Goal: Book appointment/travel/reservation

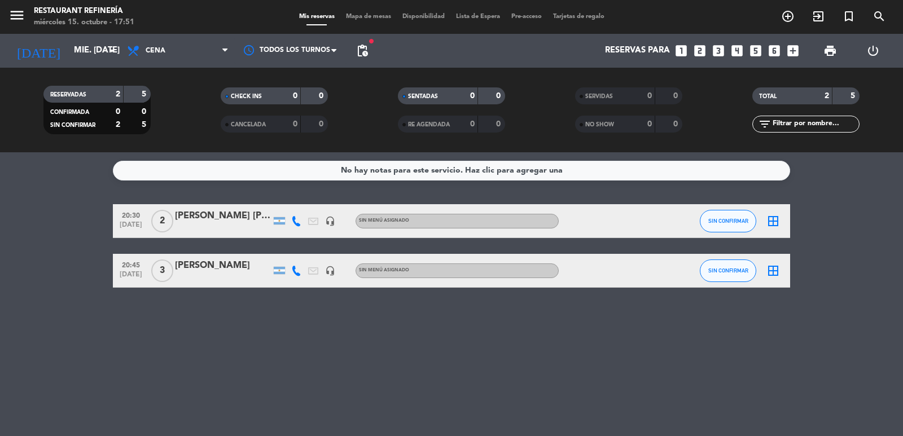
click at [874, 270] on bookings-row "20:30 [DATE] 2 [PERSON_NAME] [PERSON_NAME] headset_mic Sin menú asignado SIN CO…" at bounding box center [451, 246] width 903 height 84
click at [731, 54] on icon "looks_4" at bounding box center [737, 50] width 15 height 15
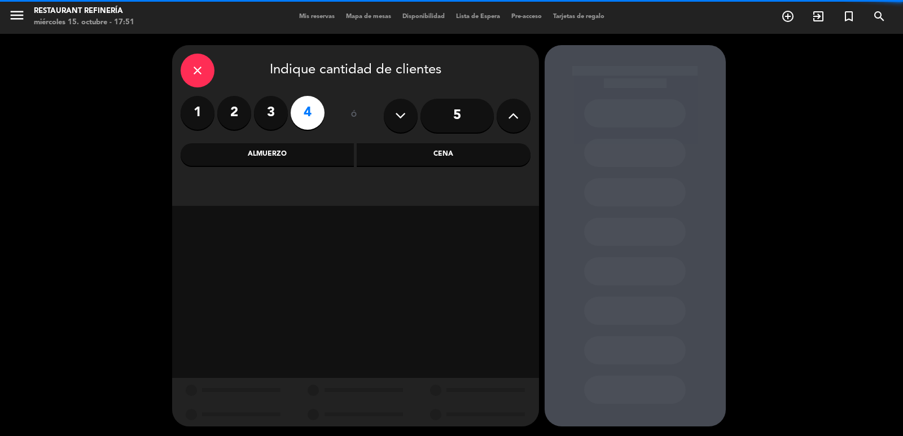
click at [316, 168] on div "close Indique cantidad de clientes 1 2 3 4 ó 5 Almuerzo Cena" at bounding box center [355, 125] width 367 height 161
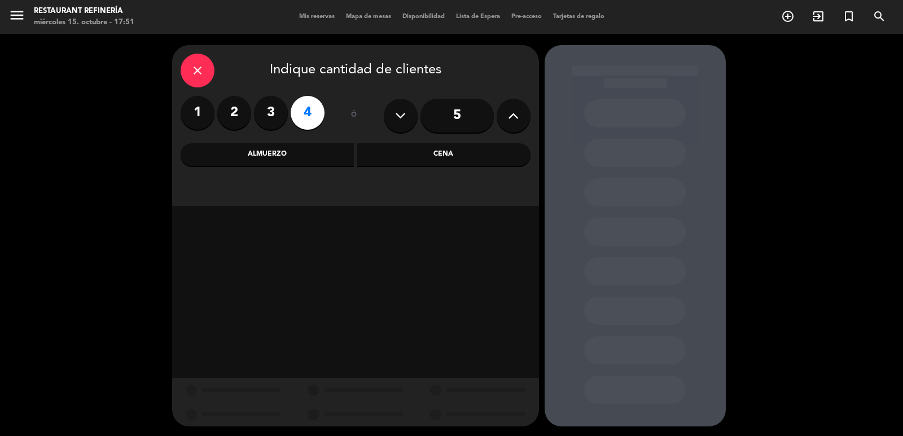
click at [317, 152] on div "Almuerzo" at bounding box center [268, 154] width 174 height 23
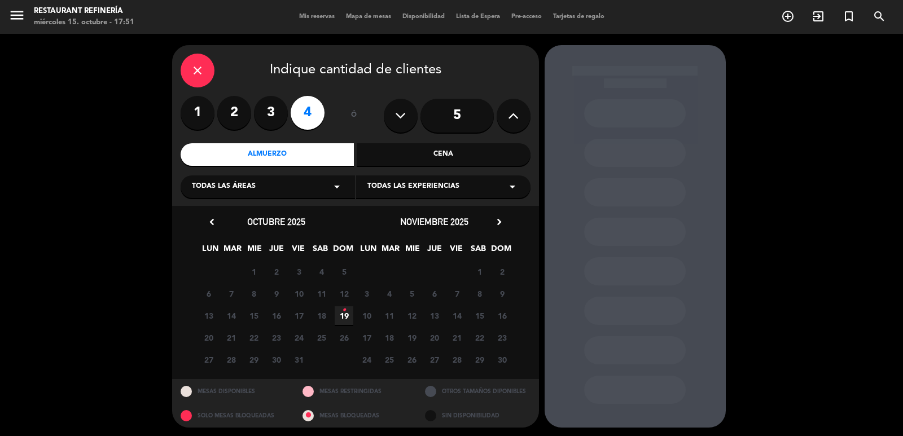
click at [342, 311] on span "19 •" at bounding box center [344, 316] width 19 height 19
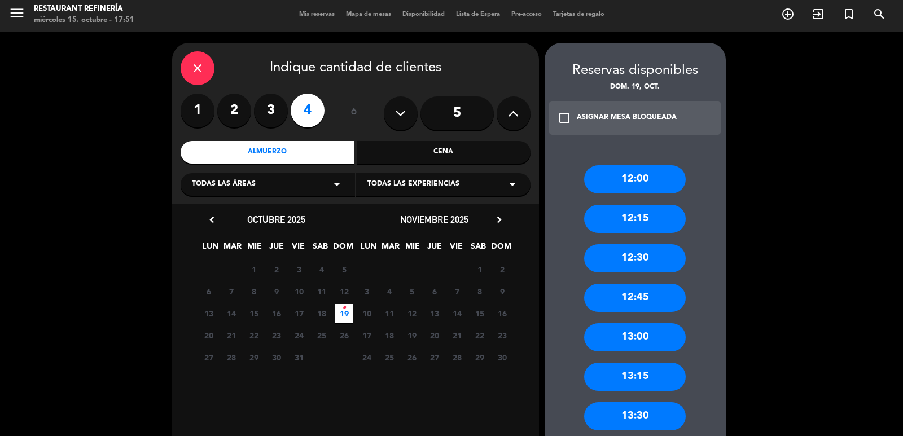
drag, startPoint x: 642, startPoint y: 301, endPoint x: 634, endPoint y: 286, distance: 16.9
click at [644, 299] on div "12:45" at bounding box center [635, 298] width 102 height 28
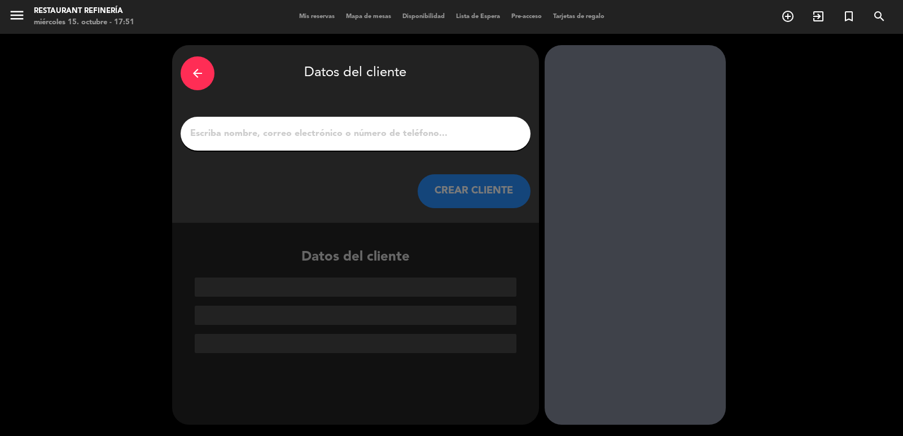
scroll to position [0, 0]
click at [435, 137] on input "1" at bounding box center [355, 134] width 333 height 16
type input "m"
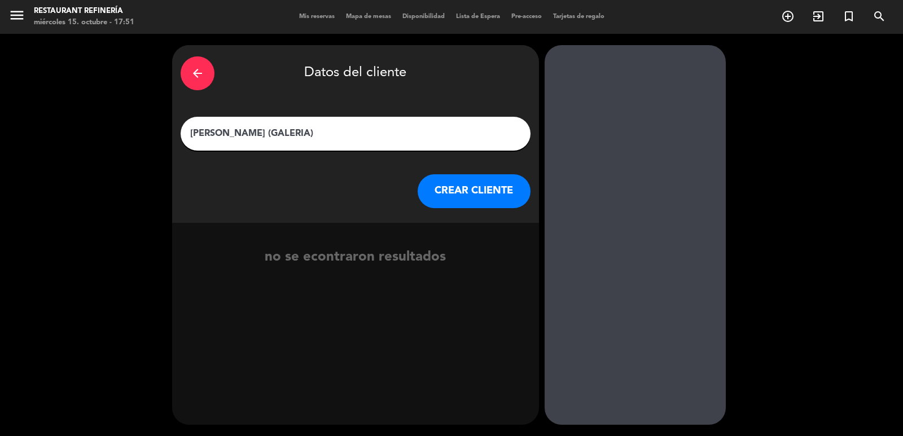
type input "[PERSON_NAME] (GALERIA)"
click at [487, 191] on button "CREAR CLIENTE" at bounding box center [474, 191] width 113 height 34
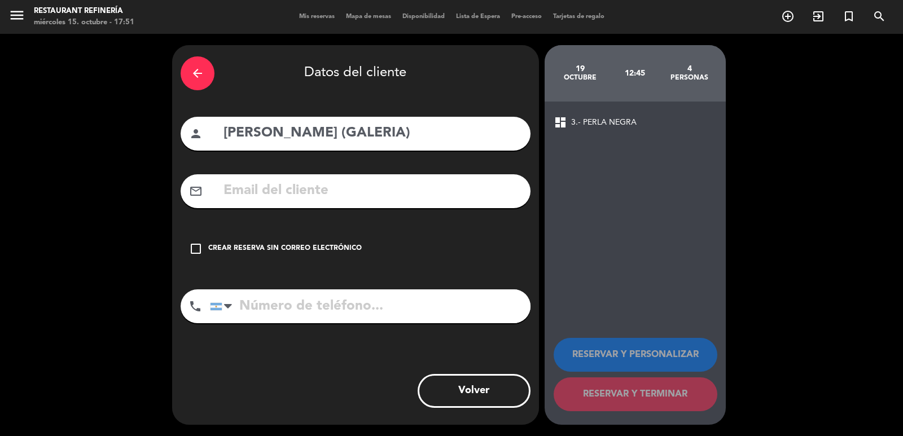
click at [337, 239] on div "check_box_outline_blank Crear reserva sin correo electrónico" at bounding box center [356, 249] width 350 height 34
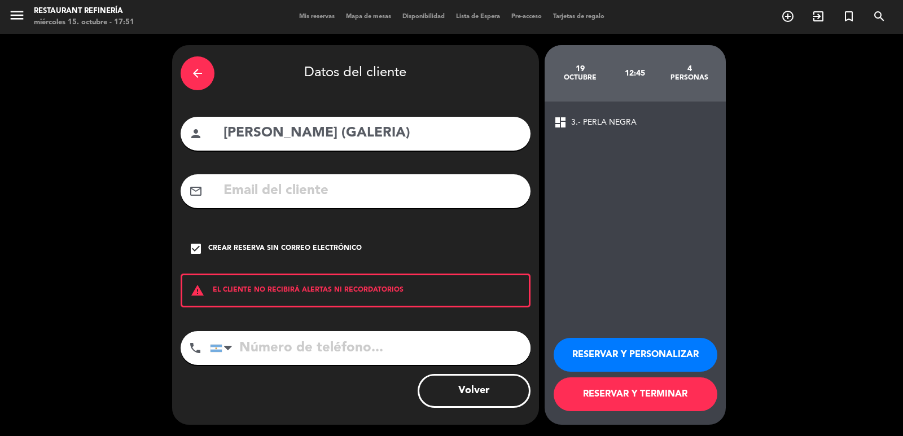
click at [581, 391] on button "RESERVAR Y TERMINAR" at bounding box center [636, 395] width 164 height 34
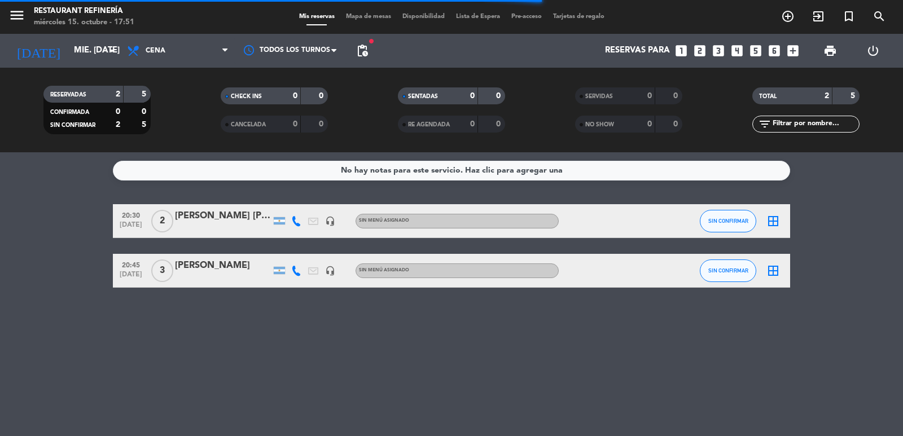
click at [733, 47] on icon "looks_4" at bounding box center [737, 50] width 15 height 15
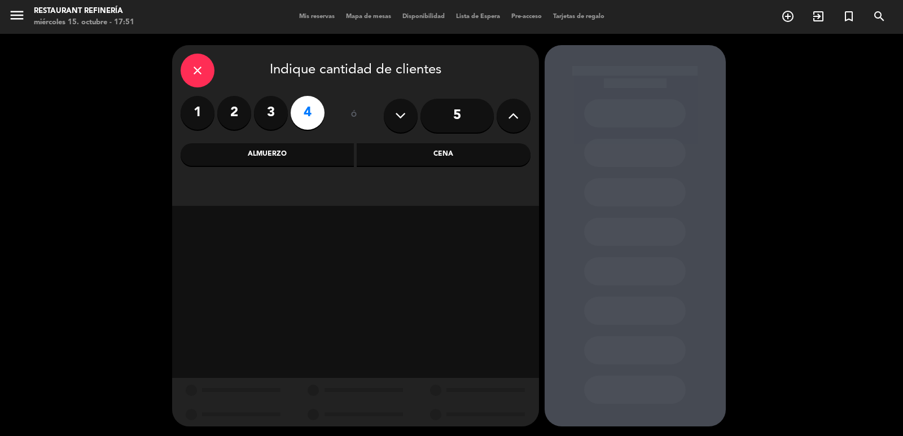
click at [316, 151] on div "Almuerzo" at bounding box center [268, 154] width 174 height 23
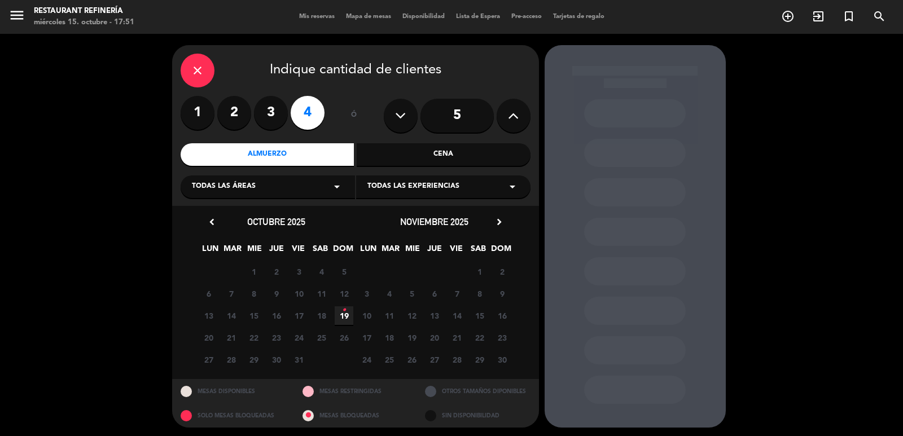
click at [346, 316] on span "19 •" at bounding box center [344, 316] width 19 height 19
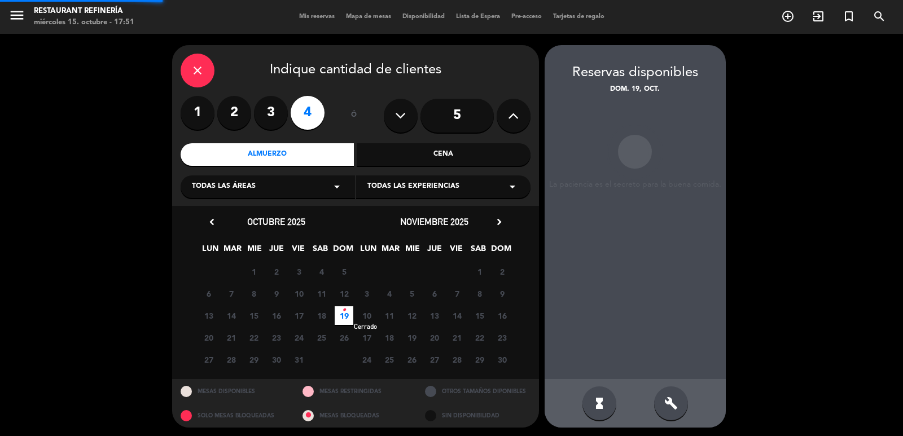
scroll to position [2, 0]
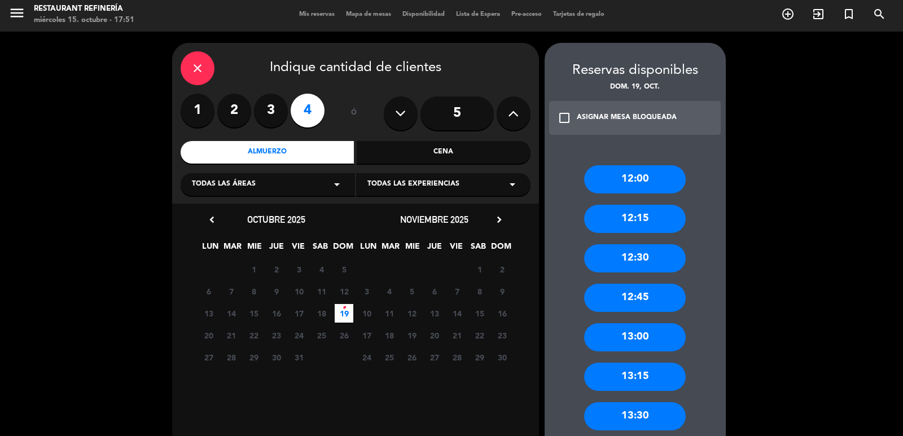
click at [642, 299] on div "12:45" at bounding box center [635, 298] width 102 height 28
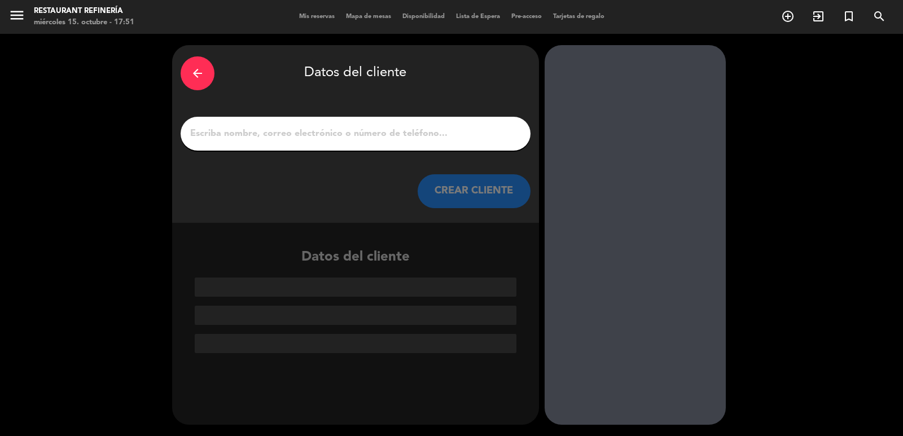
scroll to position [0, 0]
click at [449, 134] on input "1" at bounding box center [355, 134] width 333 height 16
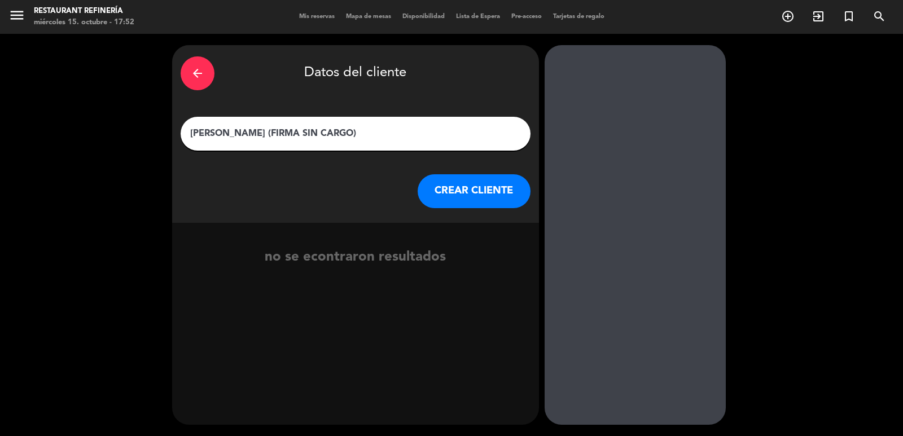
type input "[PERSON_NAME] (FIRMA SIN CARGO)"
click at [453, 175] on button "CREAR CLIENTE" at bounding box center [474, 191] width 113 height 34
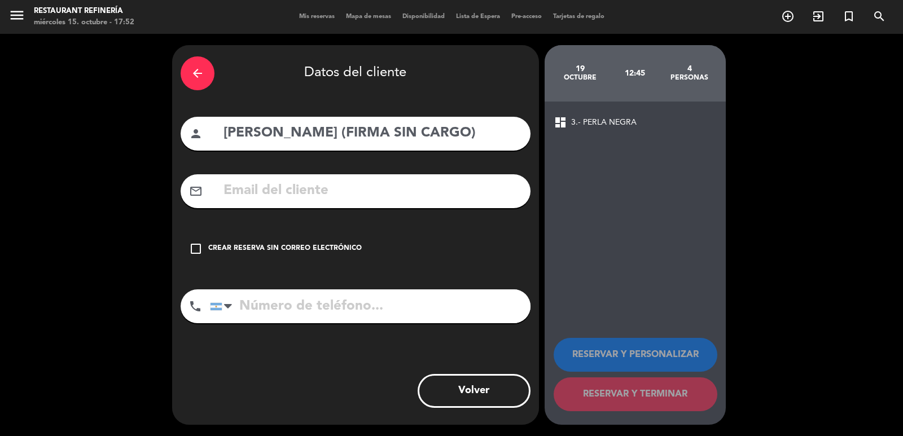
click at [329, 252] on div "Crear reserva sin correo electrónico" at bounding box center [285, 248] width 154 height 11
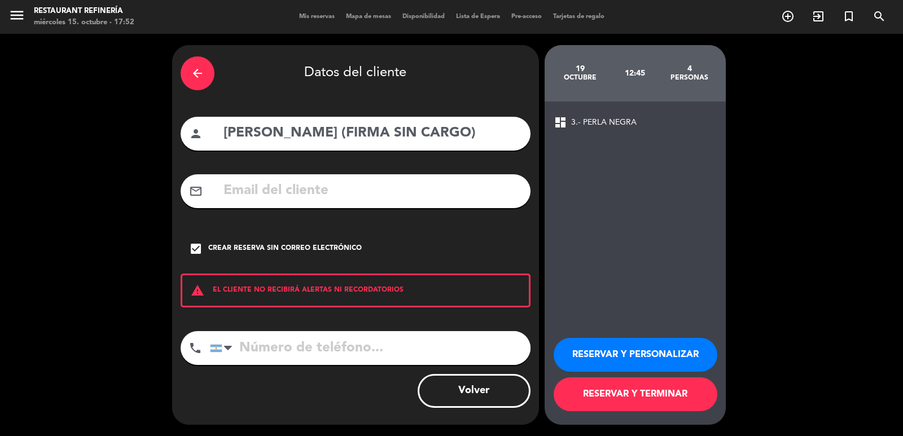
click at [644, 389] on button "RESERVAR Y TERMINAR" at bounding box center [636, 395] width 164 height 34
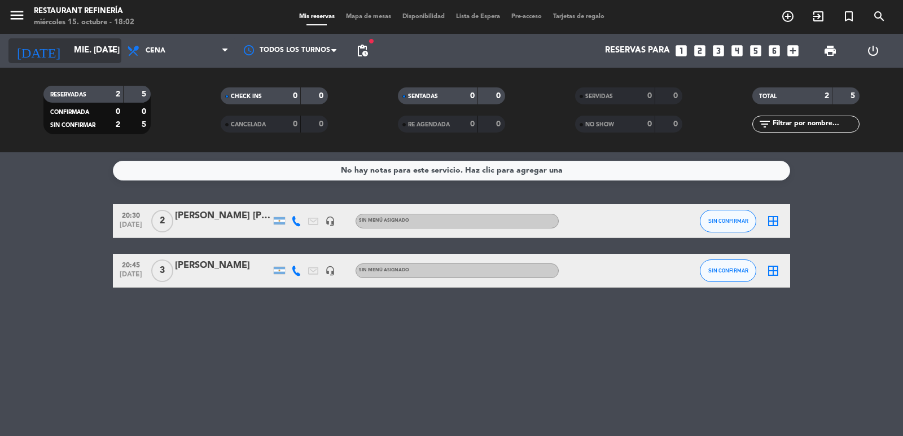
click at [73, 60] on input "mié. [DATE]" at bounding box center [122, 50] width 109 height 21
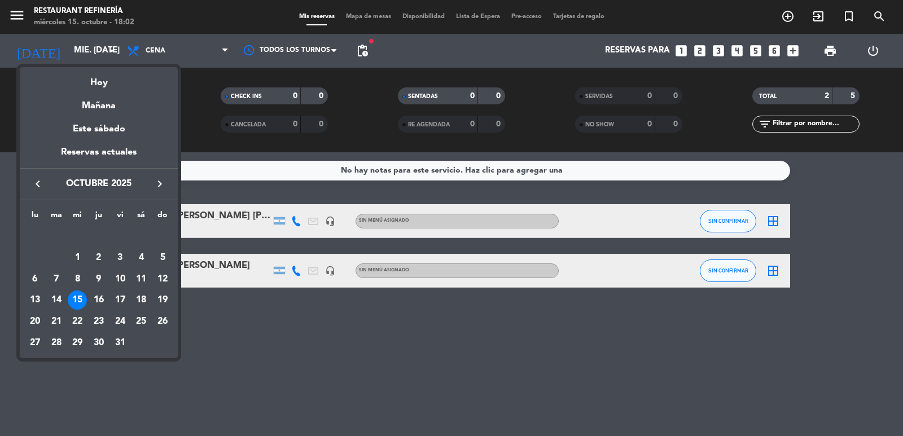
click at [160, 187] on icon "keyboard_arrow_right" at bounding box center [160, 184] width 14 height 14
click at [99, 256] on div "6" at bounding box center [98, 257] width 19 height 19
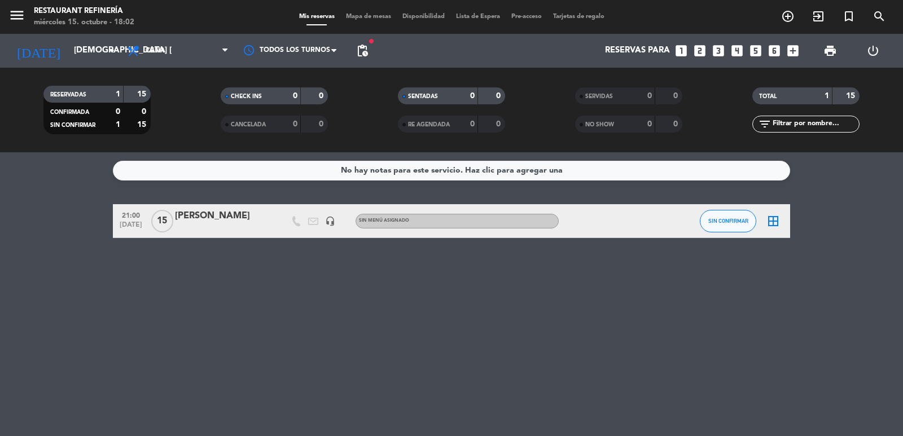
click at [245, 218] on div "[PERSON_NAME]" at bounding box center [223, 216] width 96 height 15
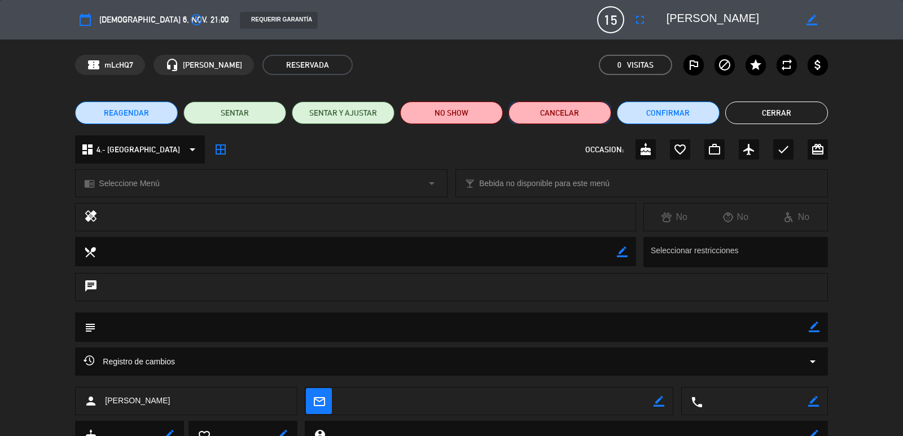
click at [537, 112] on button "Cancelar" at bounding box center [560, 113] width 103 height 23
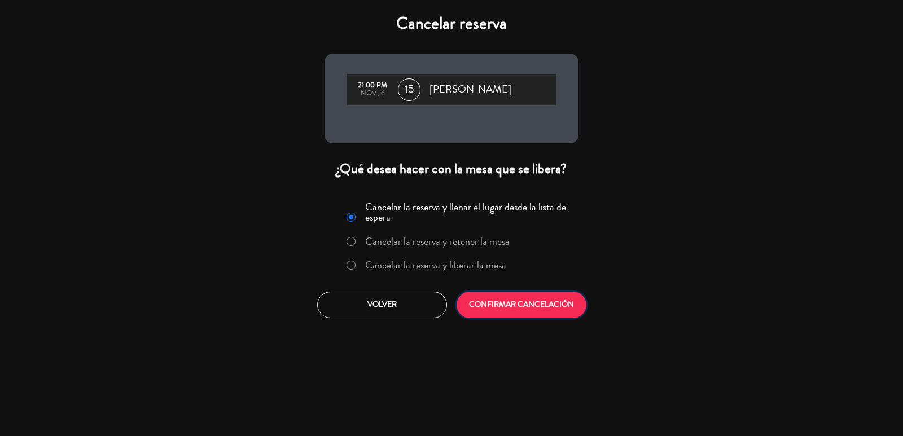
click at [503, 297] on button "CONFIRMAR CANCELACIÓN" at bounding box center [522, 305] width 130 height 27
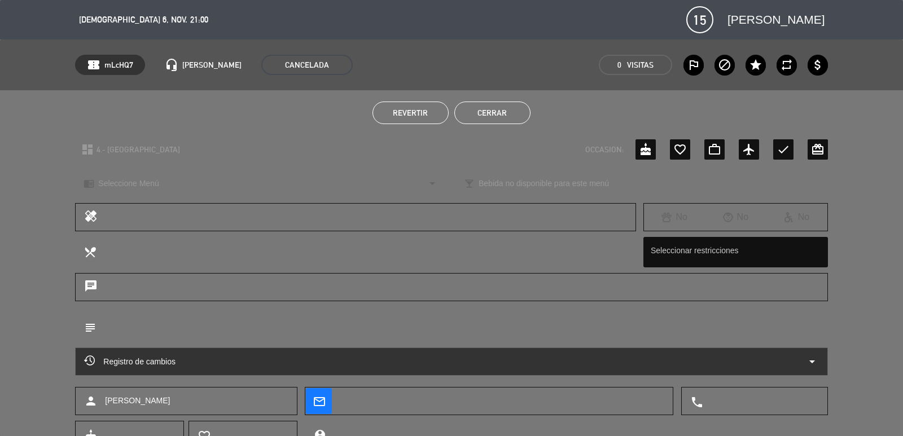
click at [479, 113] on button "Cerrar" at bounding box center [492, 113] width 76 height 23
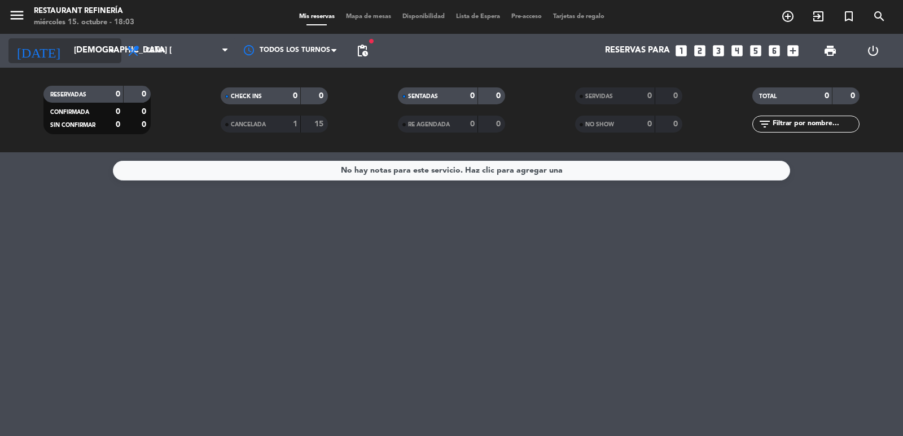
click at [68, 51] on input "[DEMOGRAPHIC_DATA] [DATE]" at bounding box center [122, 50] width 109 height 21
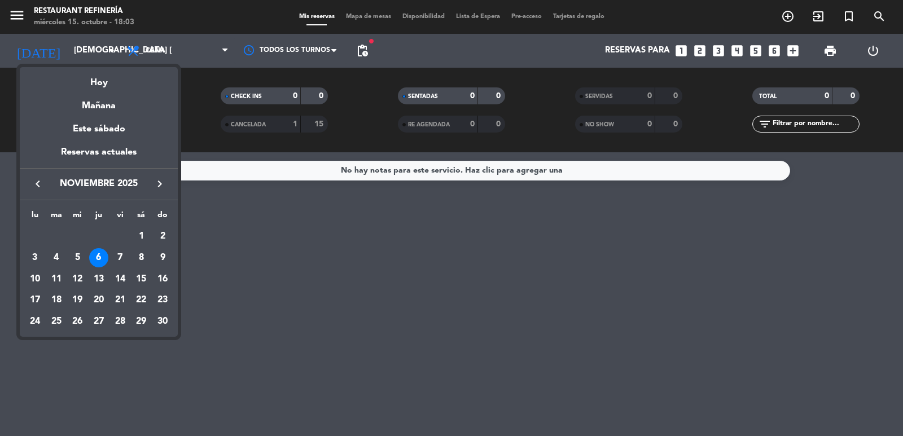
click at [80, 251] on div "5" at bounding box center [77, 257] width 19 height 19
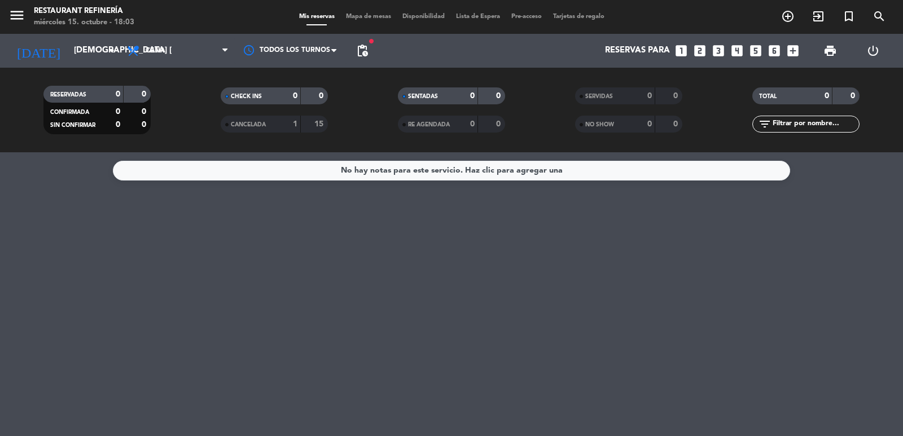
type input "mié. [DATE]"
click at [845, 19] on icon "turned_in_not" at bounding box center [849, 17] width 14 height 14
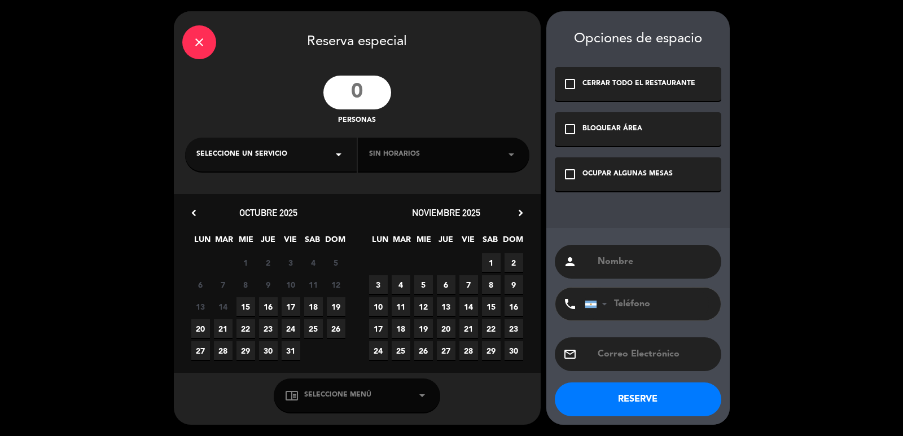
click at [360, 90] on input "number" at bounding box center [357, 93] width 68 height 34
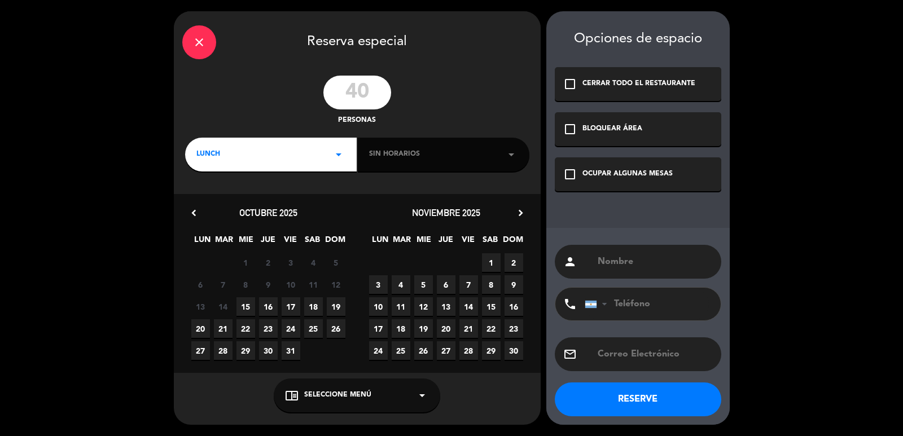
type input "40"
click at [314, 164] on div "LUNCH arrow_drop_down" at bounding box center [271, 155] width 172 height 34
click at [205, 201] on div "Cena" at bounding box center [270, 201] width 149 height 11
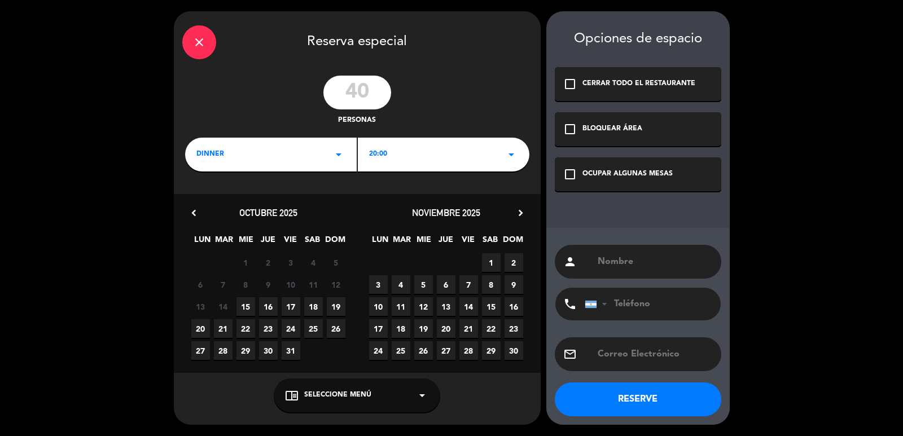
click at [403, 283] on span "4" at bounding box center [401, 284] width 19 height 19
click at [638, 134] on div "BLOQUEAR ÁREA" at bounding box center [613, 129] width 60 height 11
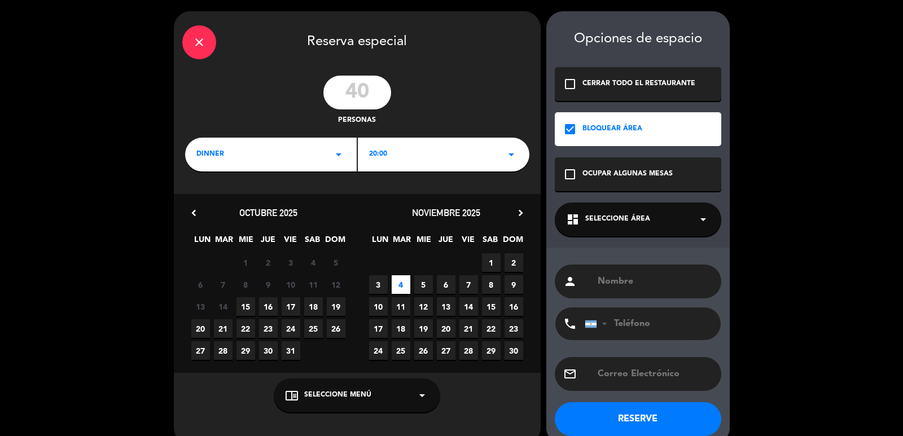
click at [638, 223] on span "Seleccione Área" at bounding box center [617, 219] width 65 height 11
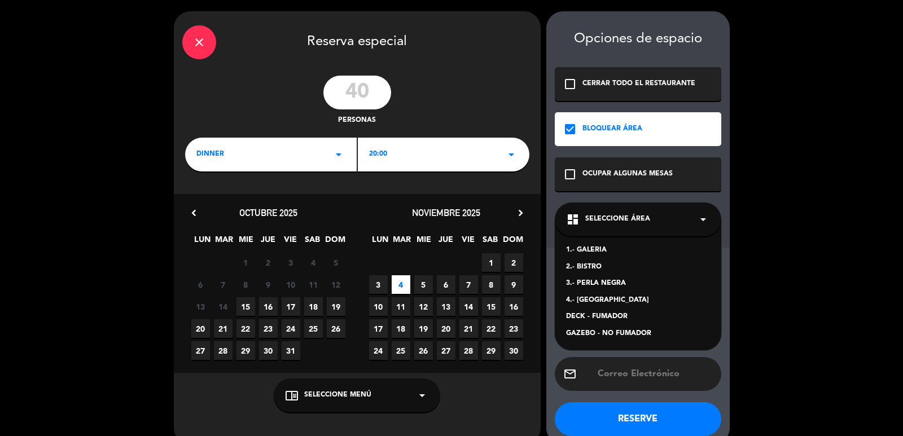
click at [586, 296] on div "4.- [GEOGRAPHIC_DATA]" at bounding box center [638, 300] width 144 height 11
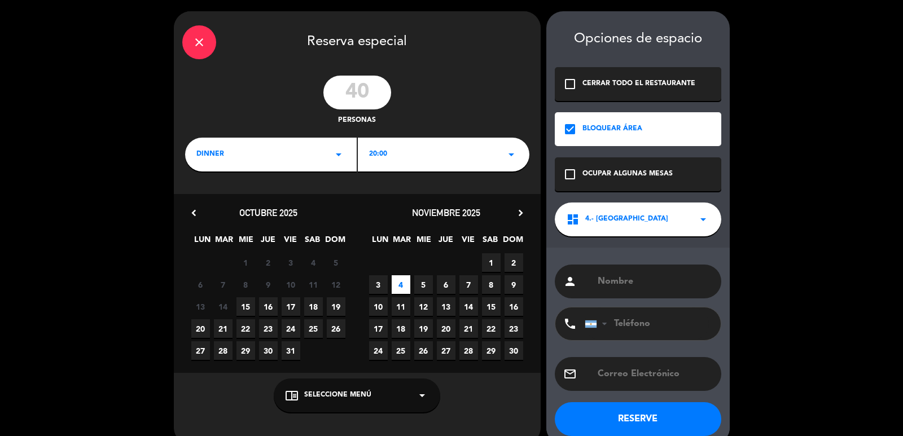
click at [614, 283] on input "text" at bounding box center [655, 282] width 116 height 16
type input "ACERCAR VIAJES"
click at [580, 415] on button "RESERVE" at bounding box center [638, 420] width 167 height 34
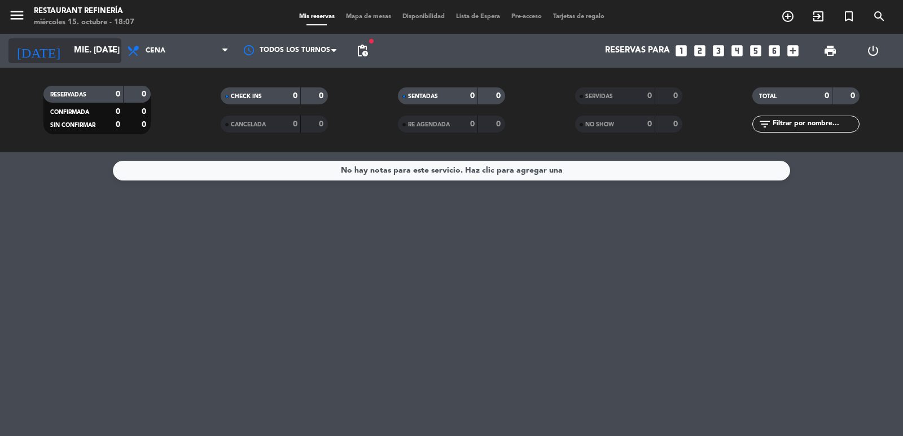
click at [75, 57] on input "mié. [DATE]" at bounding box center [122, 50] width 109 height 21
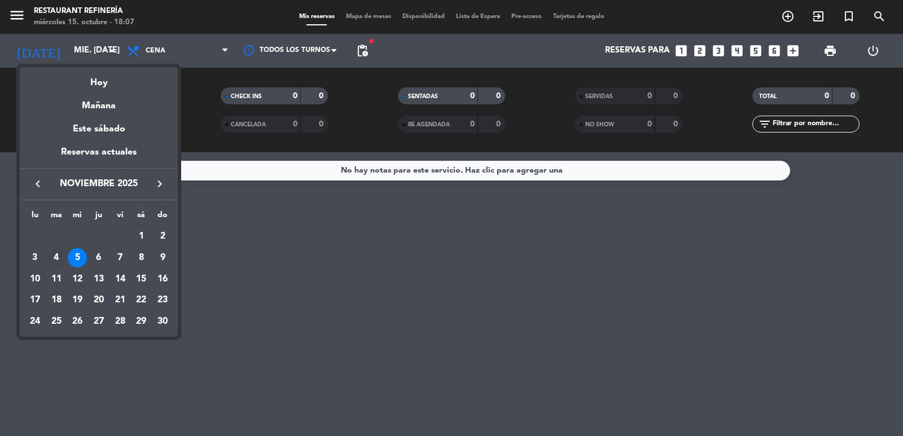
click at [64, 253] on div "4" at bounding box center [56, 257] width 19 height 19
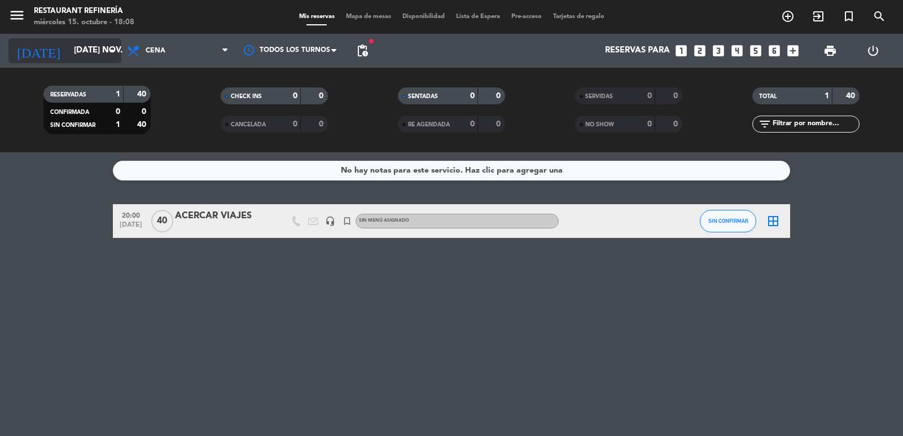
click at [83, 46] on input "[DATE] nov." at bounding box center [122, 50] width 109 height 21
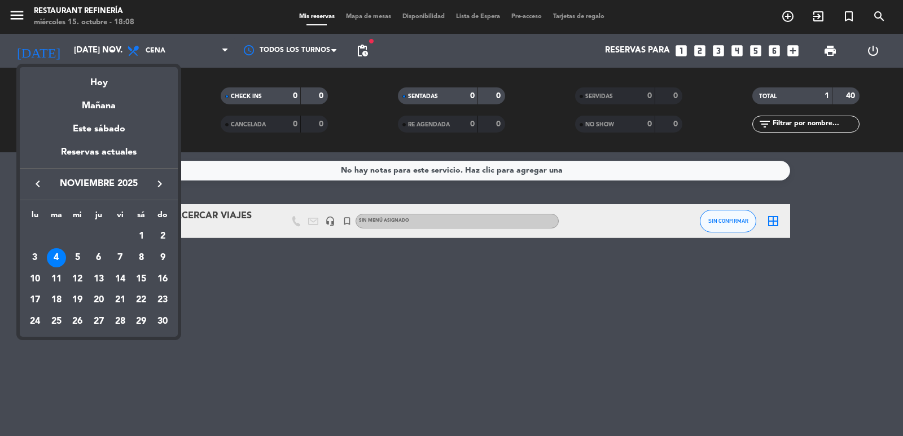
click at [137, 300] on div "22" at bounding box center [141, 300] width 19 height 19
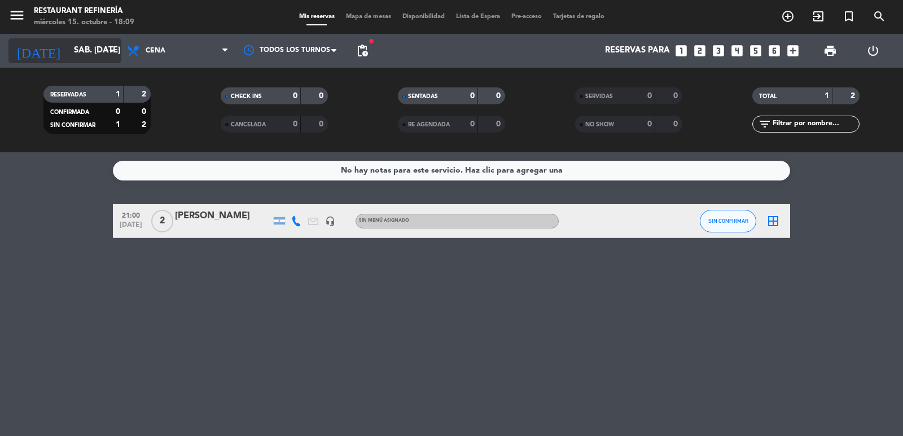
click at [28, 55] on icon "[DATE]" at bounding box center [38, 50] width 60 height 25
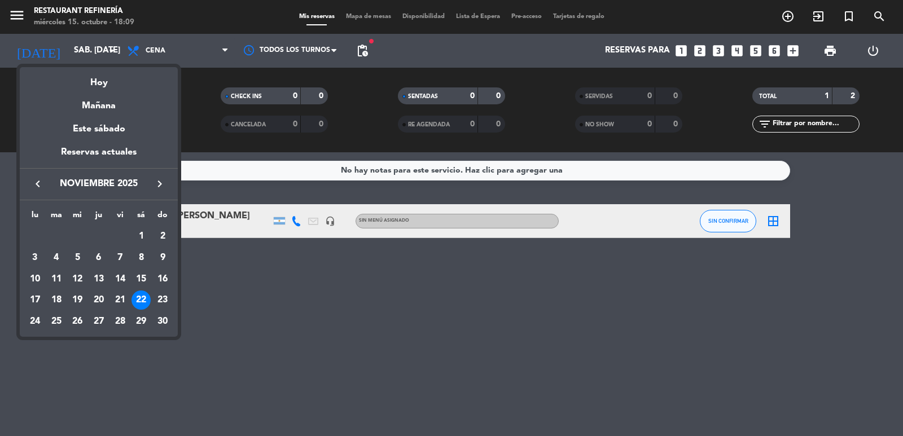
click at [48, 187] on span "noviembre 2025" at bounding box center [99, 184] width 102 height 15
click at [36, 180] on icon "keyboard_arrow_left" at bounding box center [38, 184] width 14 height 14
click at [259, 303] on div at bounding box center [451, 218] width 903 height 436
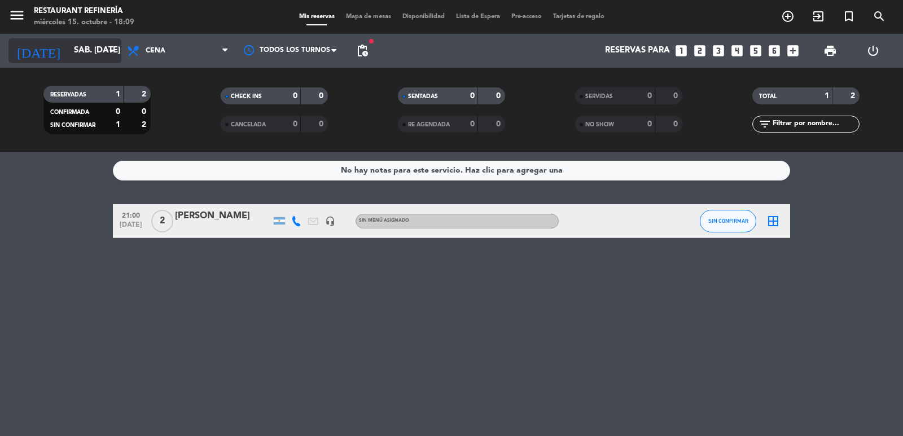
click at [90, 51] on input "sáb. [DATE]" at bounding box center [122, 50] width 109 height 21
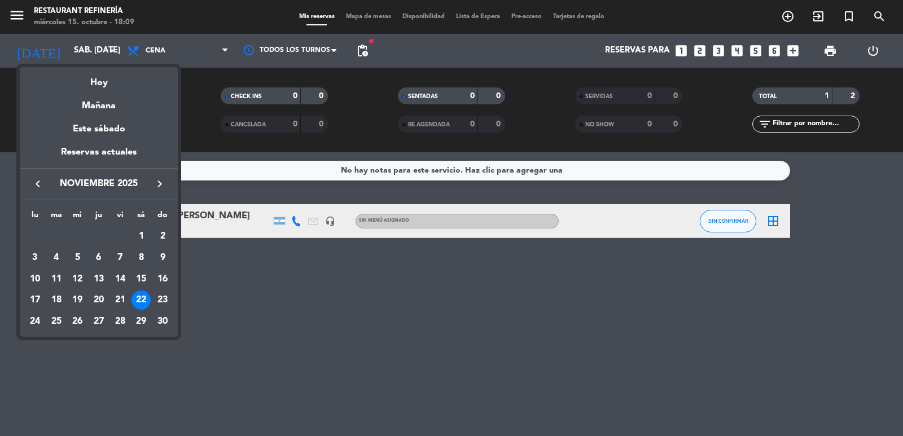
click at [42, 184] on icon "keyboard_arrow_left" at bounding box center [38, 184] width 14 height 14
click at [75, 324] on div "22" at bounding box center [77, 321] width 19 height 19
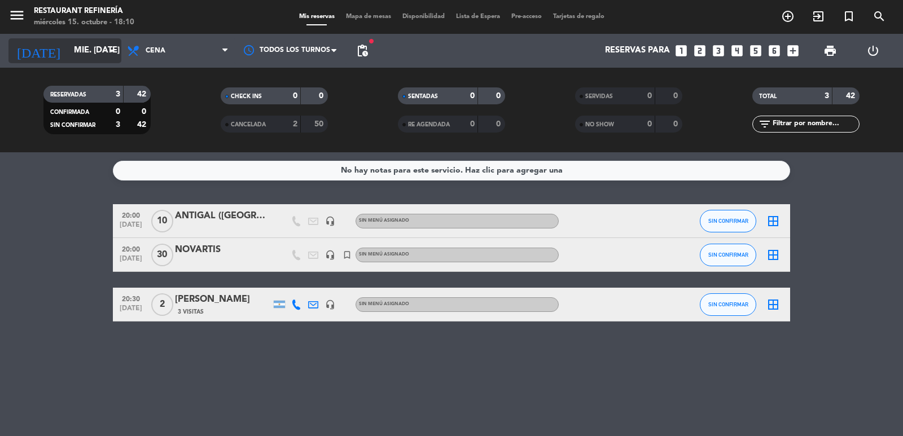
click at [118, 48] on icon "arrow_drop_down" at bounding box center [112, 51] width 14 height 14
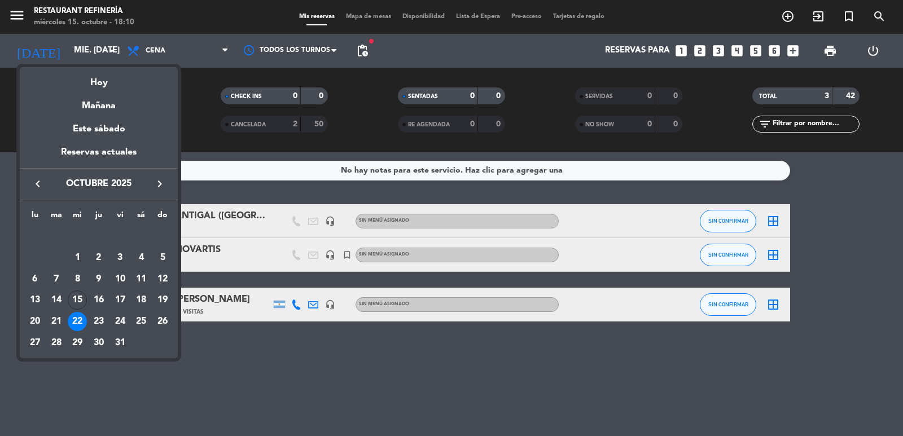
click at [151, 183] on button "keyboard_arrow_right" at bounding box center [160, 184] width 20 height 15
click at [75, 258] on div "5" at bounding box center [77, 257] width 19 height 19
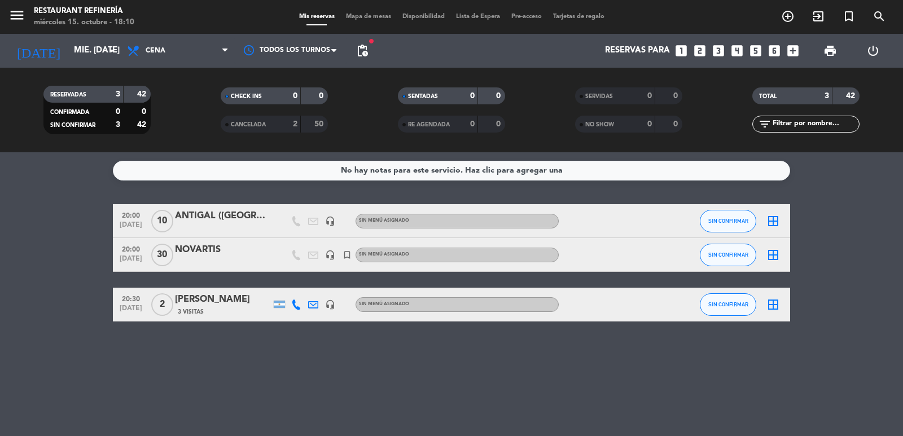
type input "mié. [DATE]"
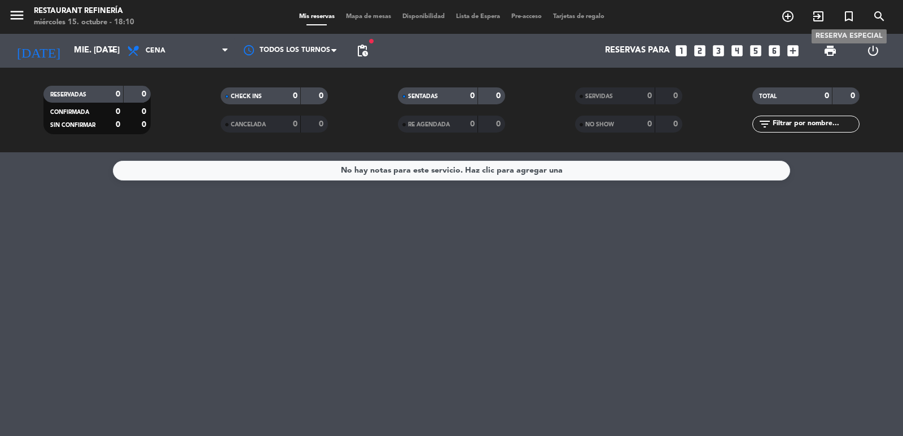
click at [851, 19] on icon "turned_in_not" at bounding box center [849, 17] width 14 height 14
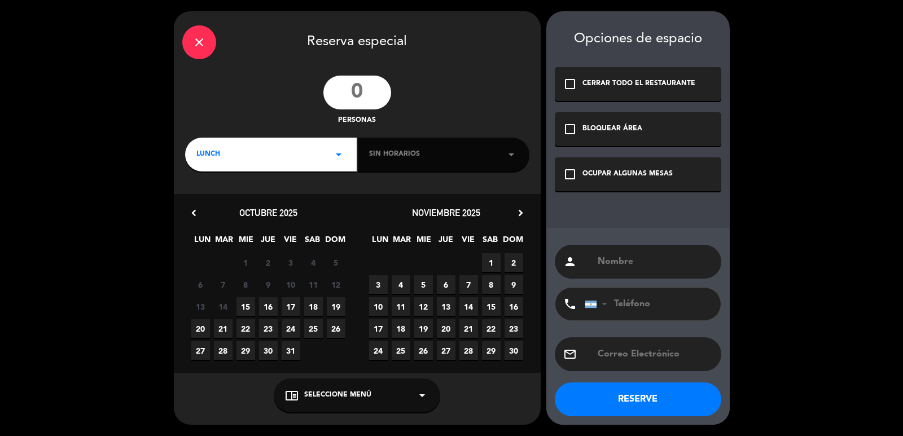
click at [372, 102] on input "number" at bounding box center [357, 93] width 68 height 34
type input "42"
click at [297, 144] on div "LUNCH arrow_drop_down" at bounding box center [271, 155] width 172 height 34
click at [200, 204] on div "Cena" at bounding box center [270, 201] width 149 height 11
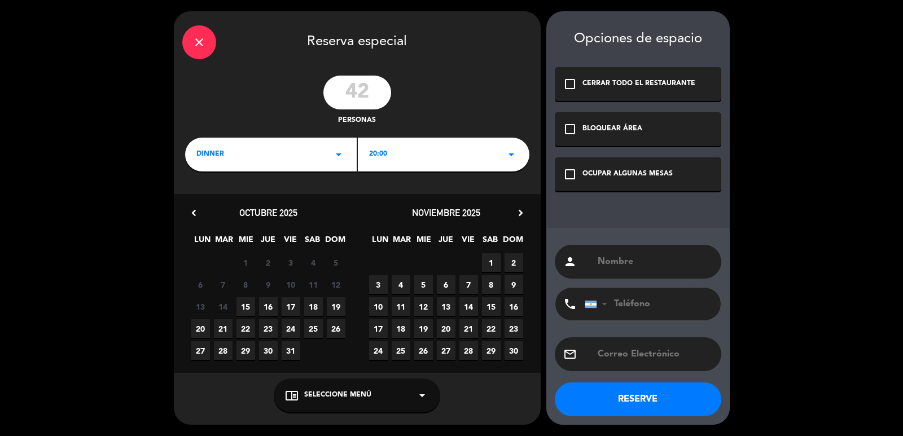
click at [419, 285] on span "5" at bounding box center [423, 284] width 19 height 19
click at [625, 121] on div "check_box_outline_blank BLOQUEAR ÁREA" at bounding box center [638, 129] width 167 height 34
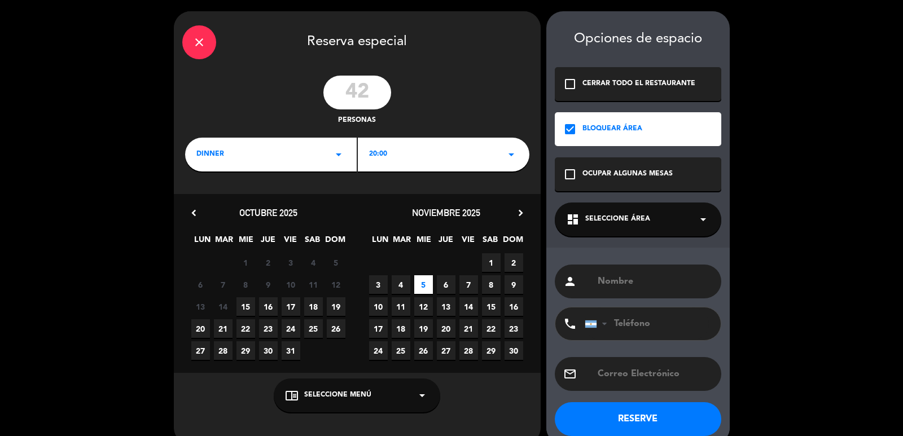
click at [617, 208] on div "dashboard Seleccione Área arrow_drop_down" at bounding box center [638, 220] width 167 height 34
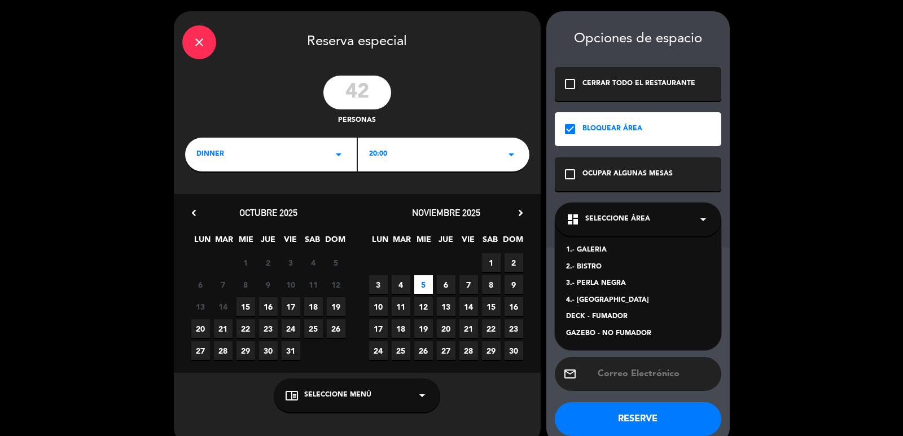
click at [591, 296] on div "4.- [GEOGRAPHIC_DATA]" at bounding box center [638, 300] width 144 height 11
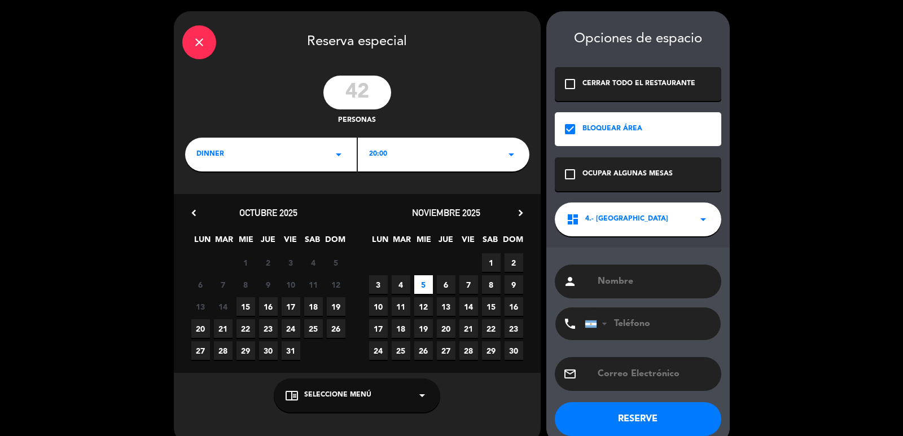
click at [611, 276] on input "text" at bounding box center [655, 282] width 116 height 16
type input "COOVAECO ([PERSON_NAME])"
click at [622, 423] on button "RESERVE" at bounding box center [638, 420] width 167 height 34
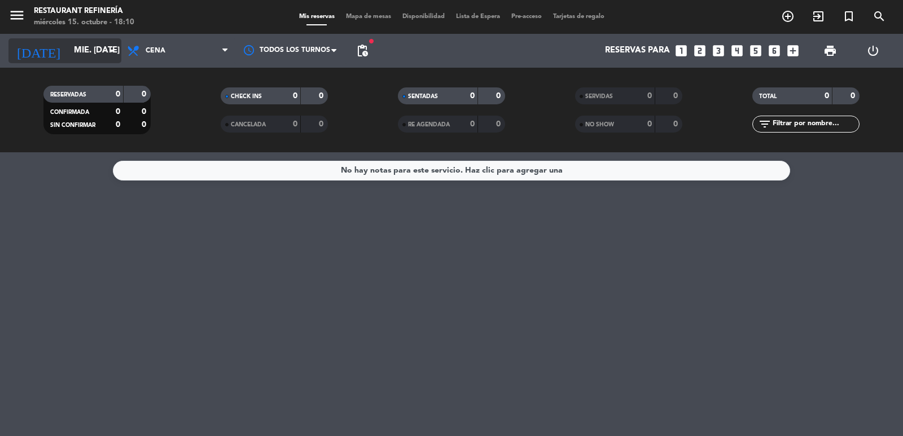
click at [78, 49] on input "mié. [DATE]" at bounding box center [122, 50] width 109 height 21
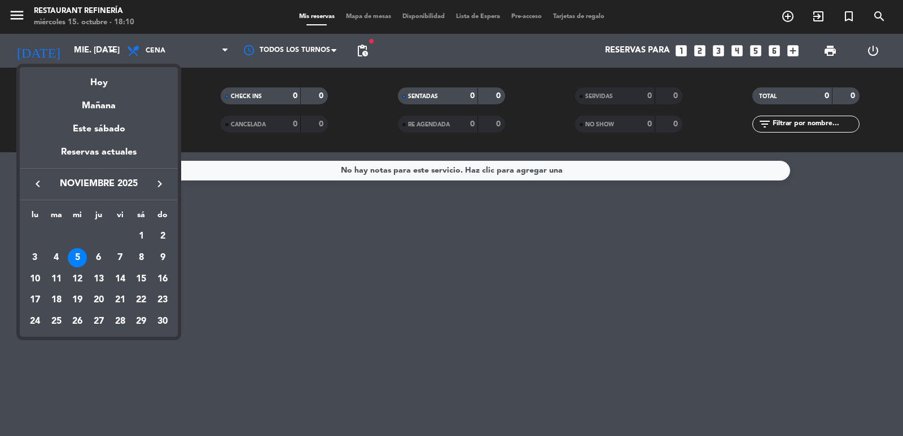
click at [120, 45] on div at bounding box center [451, 218] width 903 height 436
